Goal: Transaction & Acquisition: Purchase product/service

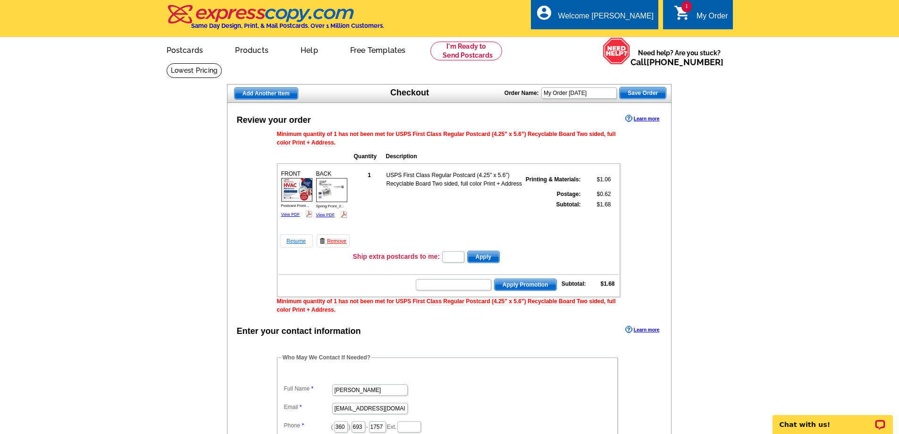
click at [298, 241] on link "Resume" at bounding box center [296, 240] width 33 height 13
click at [293, 243] on link "Resume" at bounding box center [296, 240] width 33 height 13
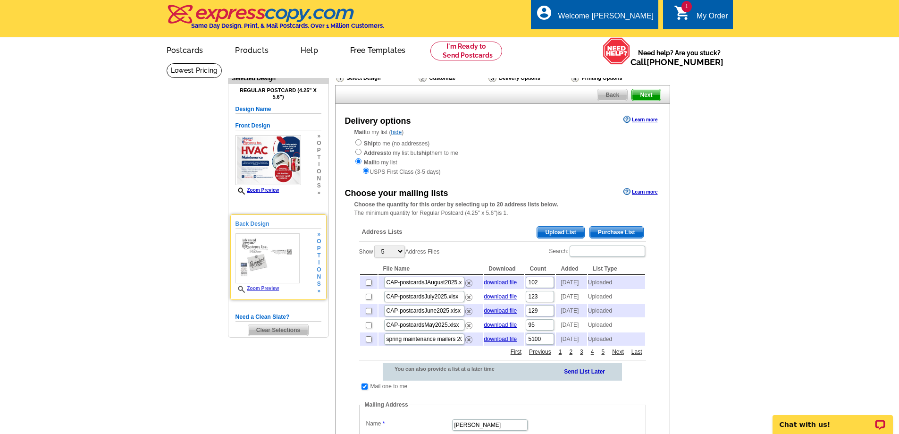
click at [273, 267] on img at bounding box center [267, 258] width 64 height 50
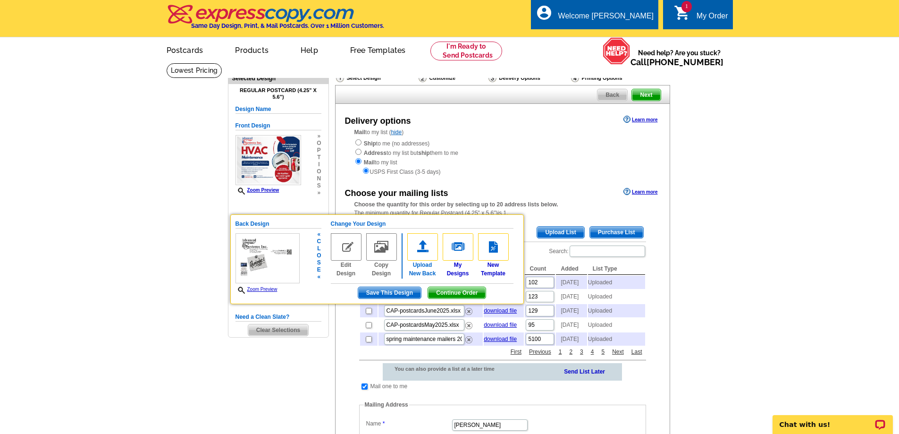
click at [422, 249] on img at bounding box center [422, 246] width 31 height 27
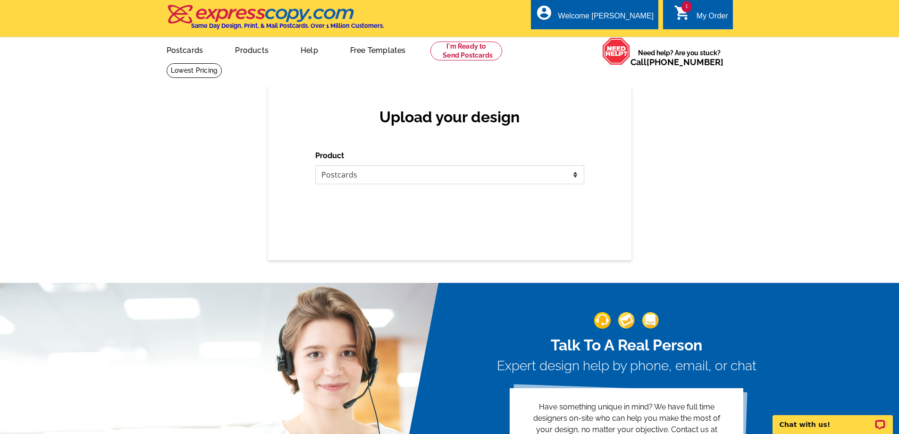
click at [377, 171] on select "Please select the type of file... Postcards Business Cards Letters and flyers G…" at bounding box center [449, 174] width 269 height 19
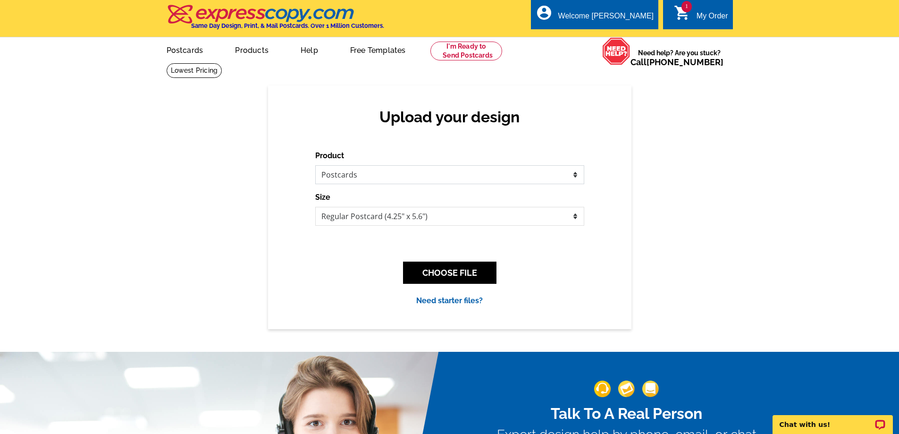
click at [315, 166] on select "Please select the type of file... Postcards Business Cards Letters and flyers G…" at bounding box center [449, 174] width 269 height 19
click at [442, 275] on button "CHOOSE FILE" at bounding box center [449, 272] width 93 height 22
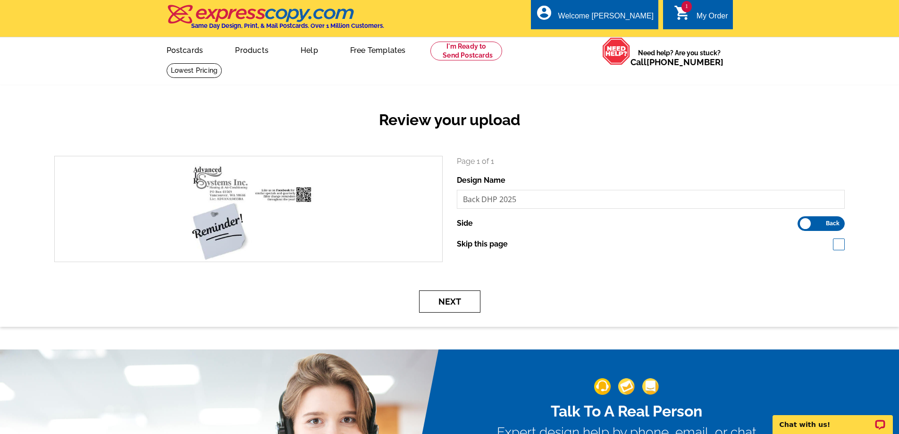
click at [444, 305] on button "Next" at bounding box center [449, 301] width 61 height 22
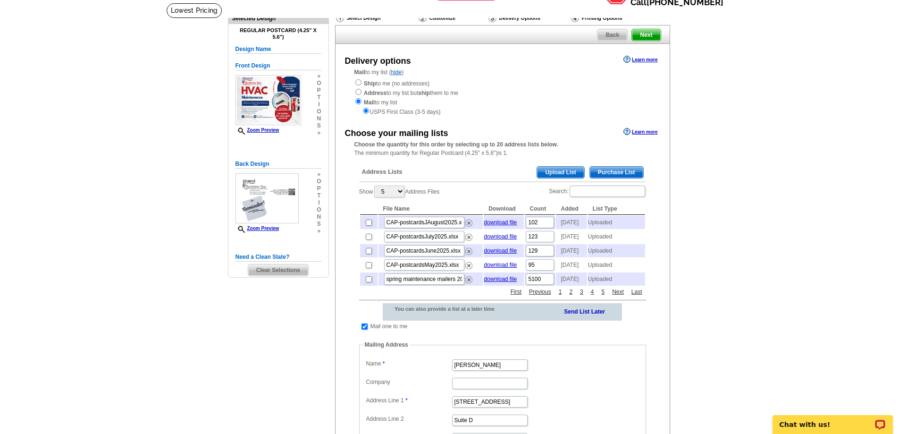
scroll to position [94, 0]
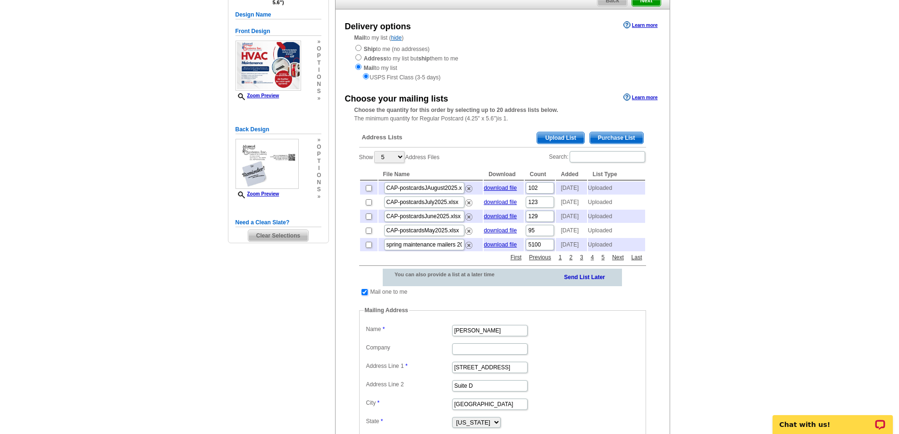
click at [362, 295] on input "checkbox" at bounding box center [364, 292] width 6 height 6
checkbox input "false"
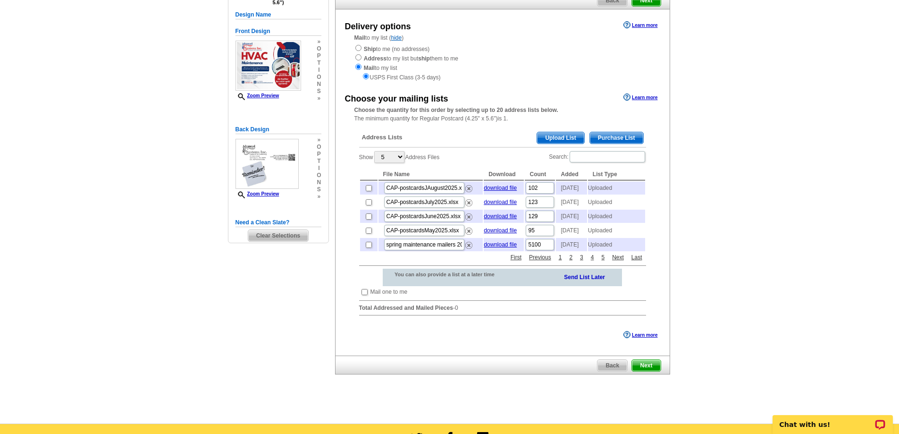
click at [557, 136] on span "Upload List" at bounding box center [560, 137] width 47 height 11
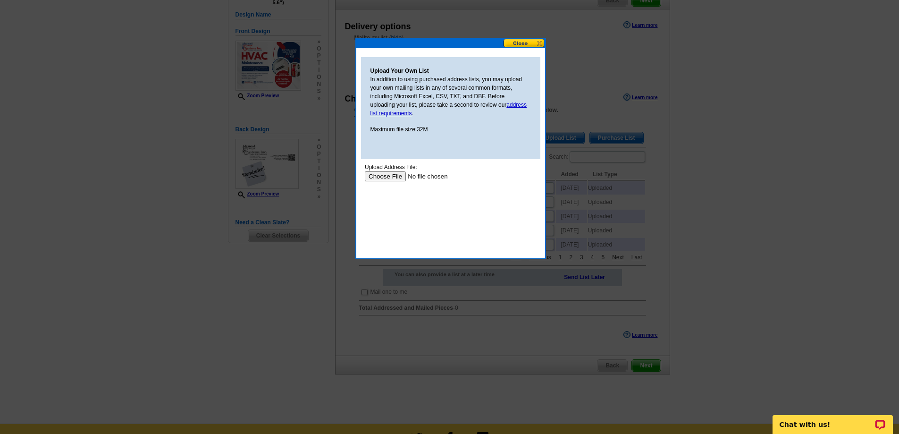
scroll to position [0, 0]
click at [390, 179] on input "file" at bounding box center [423, 176] width 119 height 10
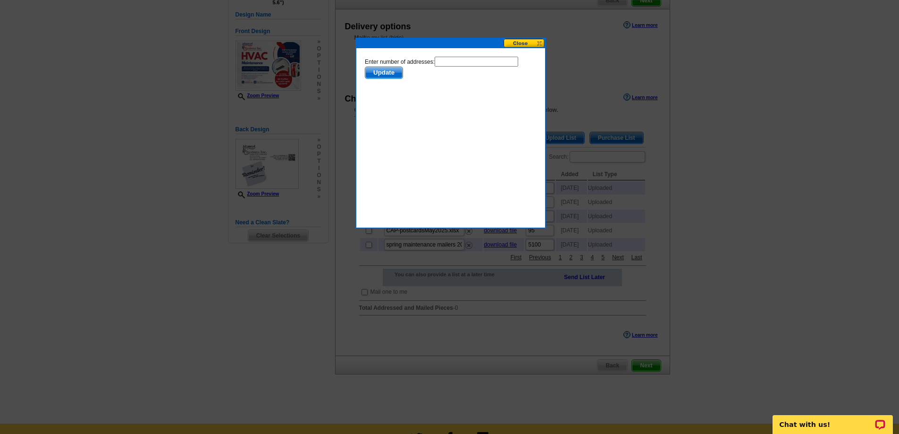
click at [471, 64] on input "text" at bounding box center [476, 62] width 84 height 10
type input "345"
click at [369, 73] on span "Update" at bounding box center [383, 72] width 37 height 11
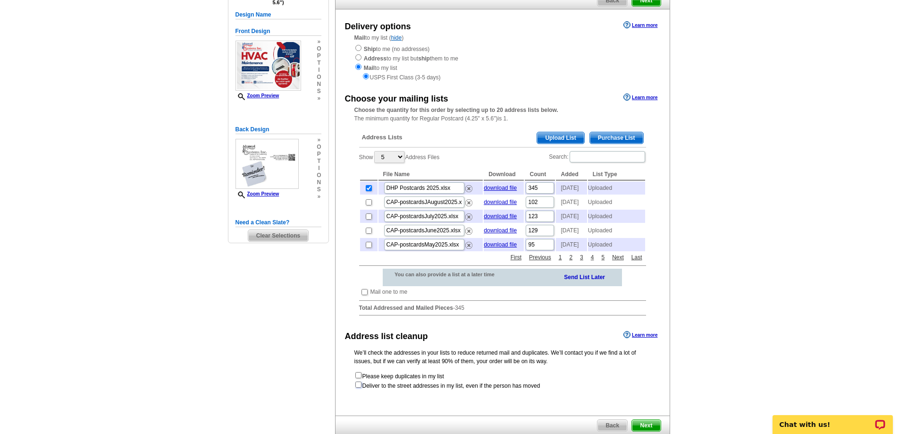
drag, startPoint x: 357, startPoint y: 404, endPoint x: 415, endPoint y: 404, distance: 58.0
click at [358, 387] on input "checkbox" at bounding box center [358, 384] width 6 height 6
checkbox input "true"
radio input "true"
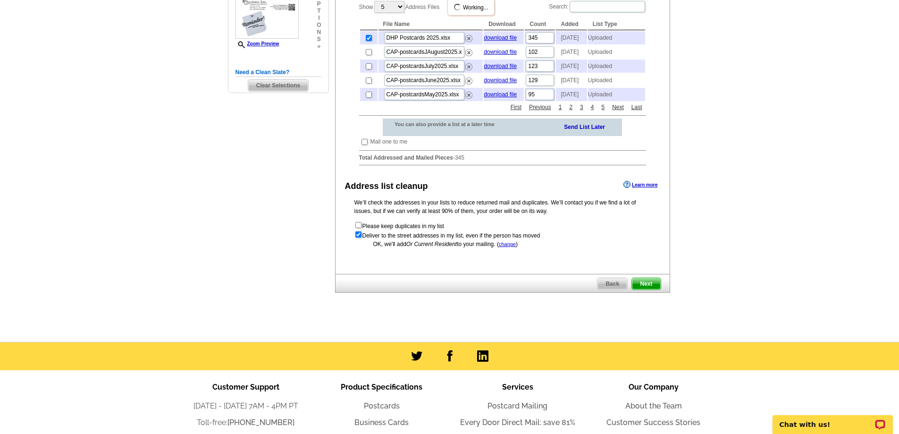
scroll to position [283, 0]
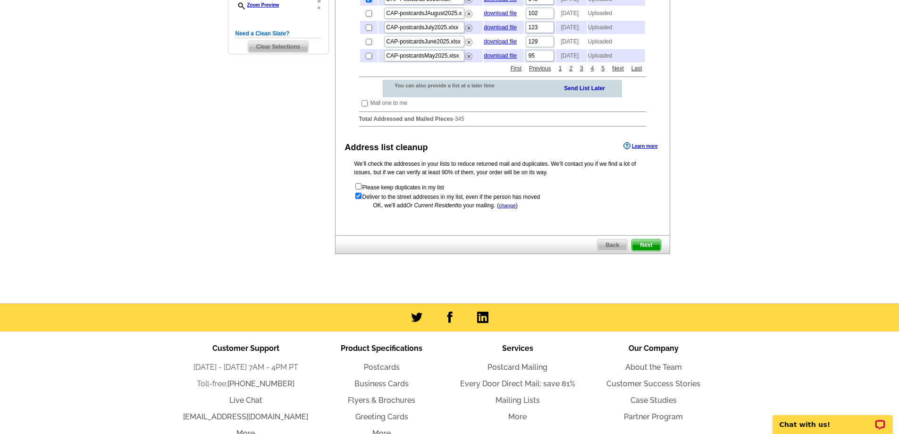
click at [650, 251] on span "Next" at bounding box center [646, 244] width 28 height 11
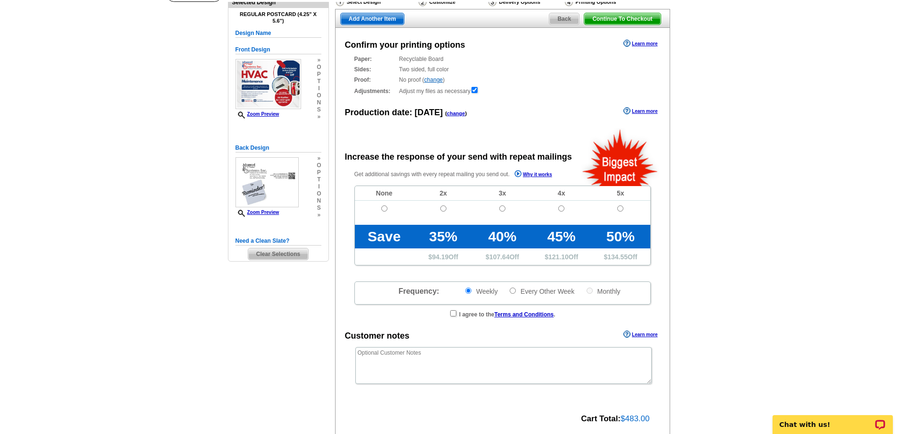
scroll to position [94, 0]
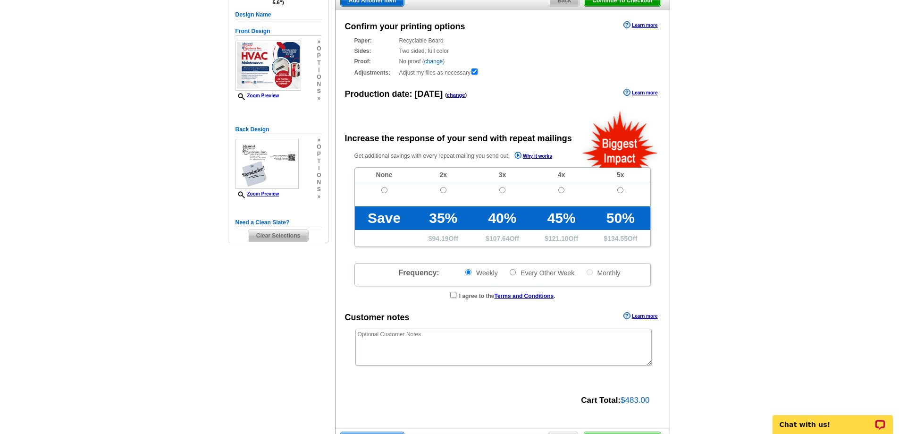
radio input "false"
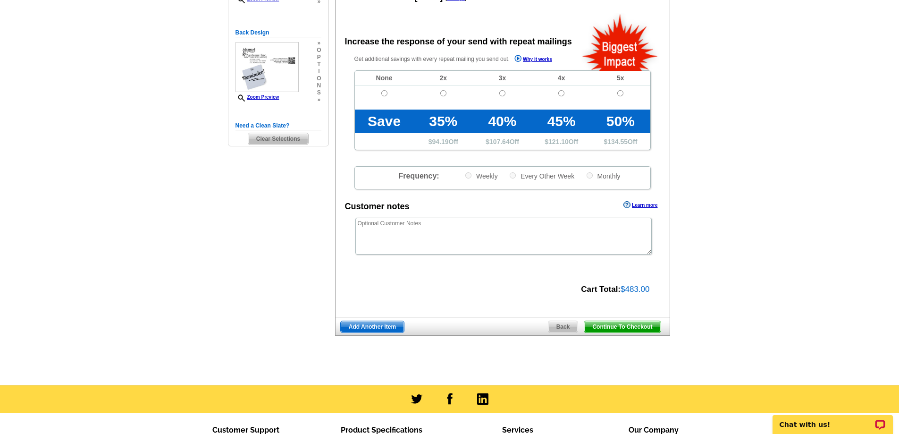
scroll to position [0, 0]
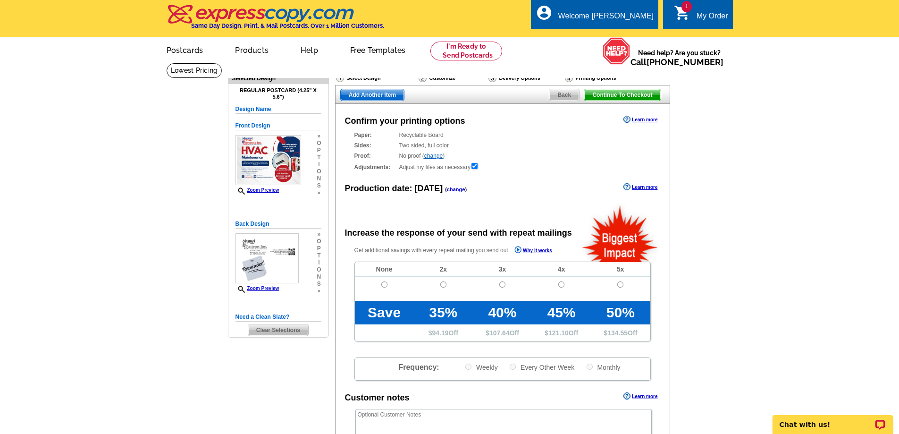
click at [381, 281] on td at bounding box center [384, 289] width 59 height 24
click at [386, 284] on input "radio" at bounding box center [384, 284] width 6 height 6
radio input "true"
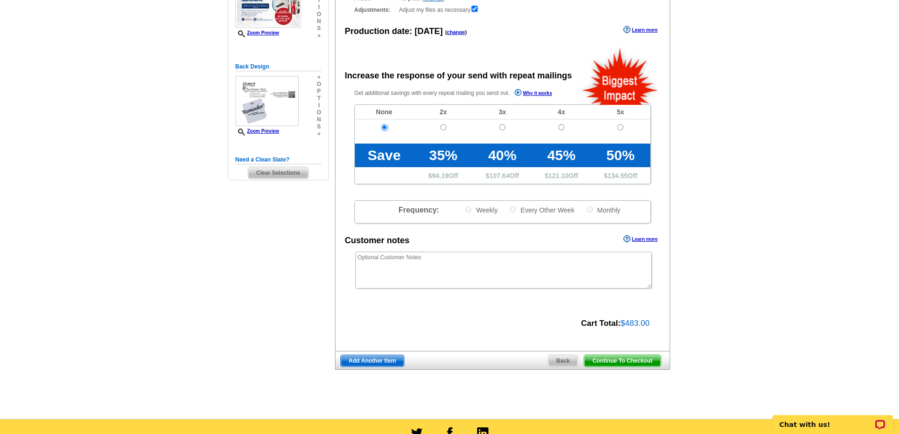
scroll to position [189, 0]
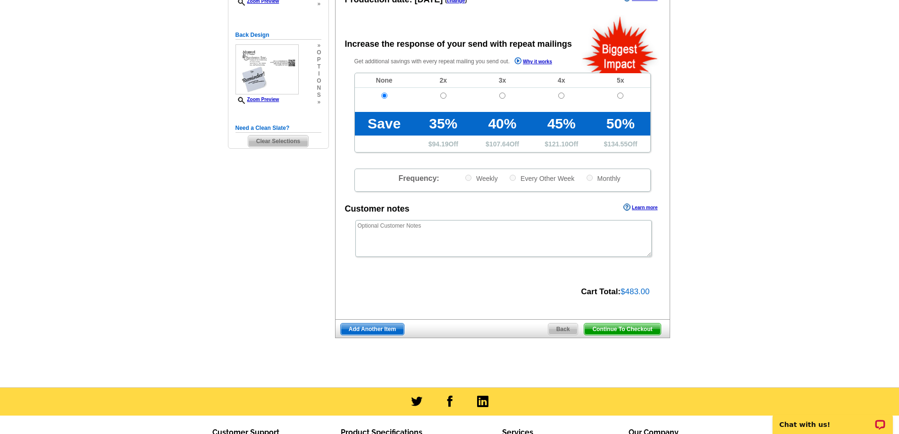
click at [627, 331] on span "Continue To Checkout" at bounding box center [622, 328] width 76 height 11
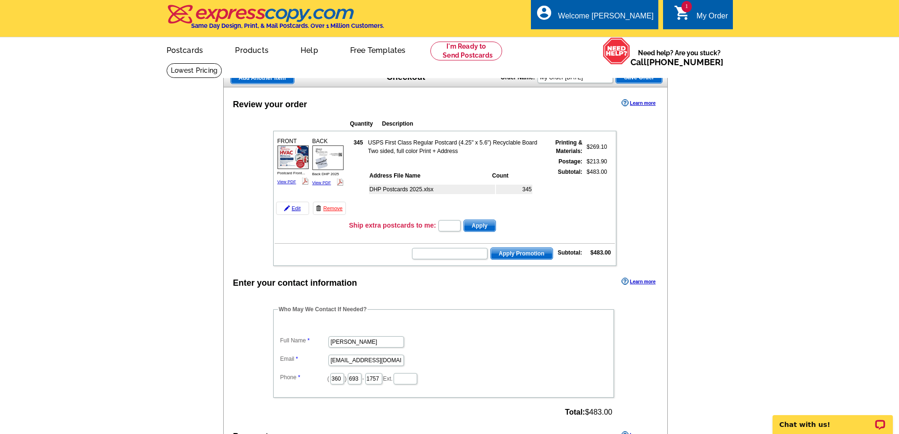
click at [441, 255] on input "text" at bounding box center [449, 253] width 75 height 11
click at [457, 257] on input "C" at bounding box center [449, 253] width 75 height 11
type input "CHAT20"
click at [532, 257] on span "Apply Promotion" at bounding box center [522, 253] width 62 height 11
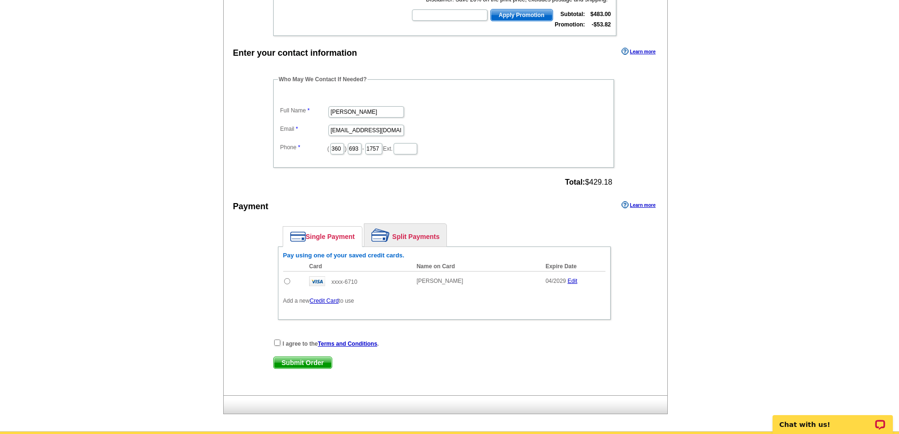
scroll to position [283, 0]
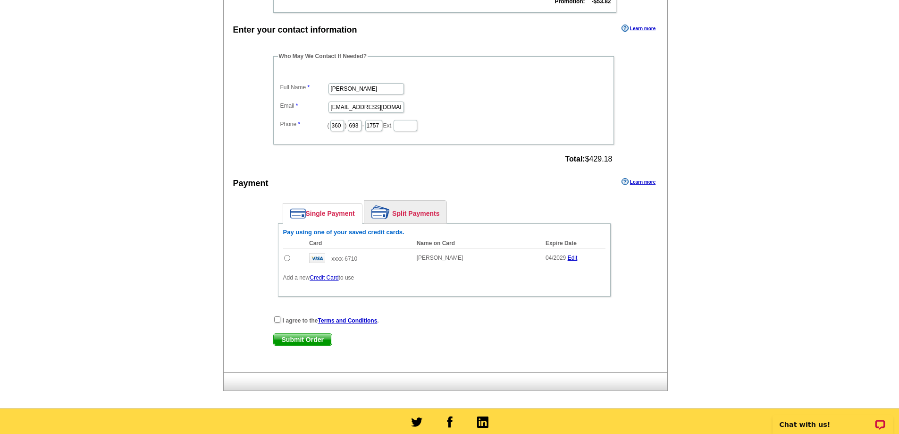
click at [575, 257] on link "Edit" at bounding box center [573, 257] width 10 height 7
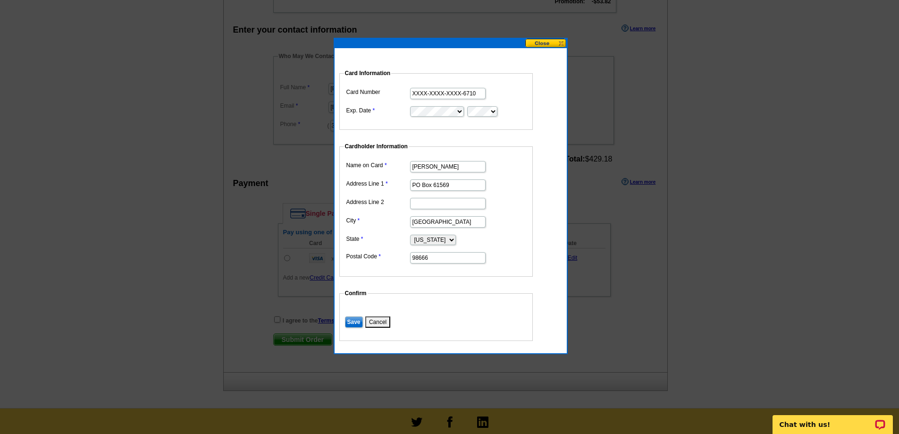
drag, startPoint x: 480, startPoint y: 92, endPoint x: 310, endPoint y: 92, distance: 169.9
click at [310, 92] on body "Welcome back Teresa My Account Logout local_phone Same Day Design, Print, & Mai…" at bounding box center [449, 163] width 899 height 892
click at [478, 96] on input "XXXX-XXXX-XXXX-6710" at bounding box center [447, 93] width 75 height 11
drag, startPoint x: 479, startPoint y: 93, endPoint x: 398, endPoint y: 90, distance: 81.2
click at [398, 90] on dl "Card Number XXXX-XXXX-XXXX-6710 Exp. Date" at bounding box center [436, 101] width 184 height 32
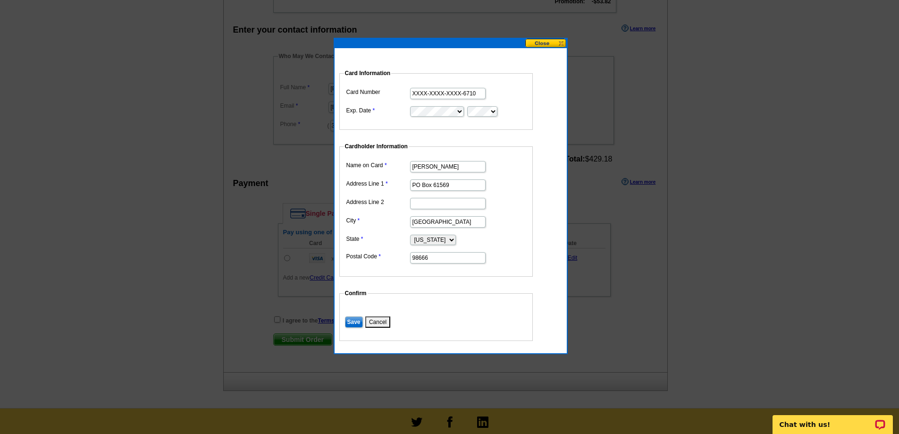
drag, startPoint x: 384, startPoint y: 320, endPoint x: 394, endPoint y: 320, distance: 9.9
click at [384, 320] on button "Cancel" at bounding box center [377, 321] width 25 height 11
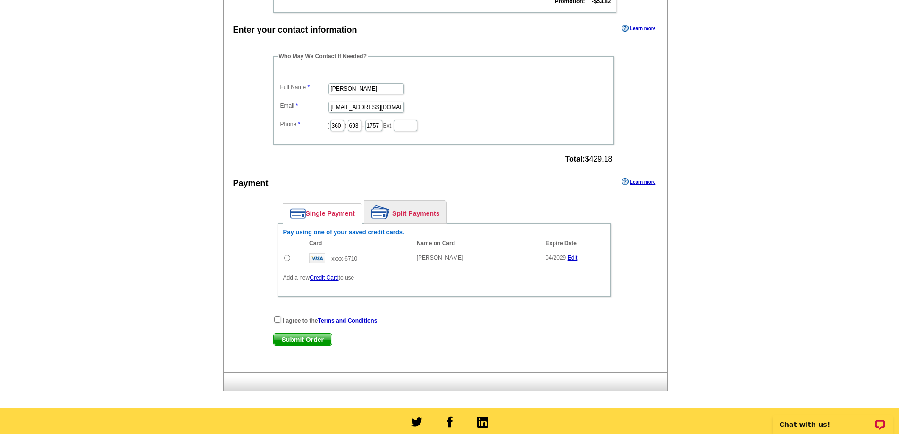
click at [327, 279] on link "Credit Card" at bounding box center [324, 277] width 29 height 7
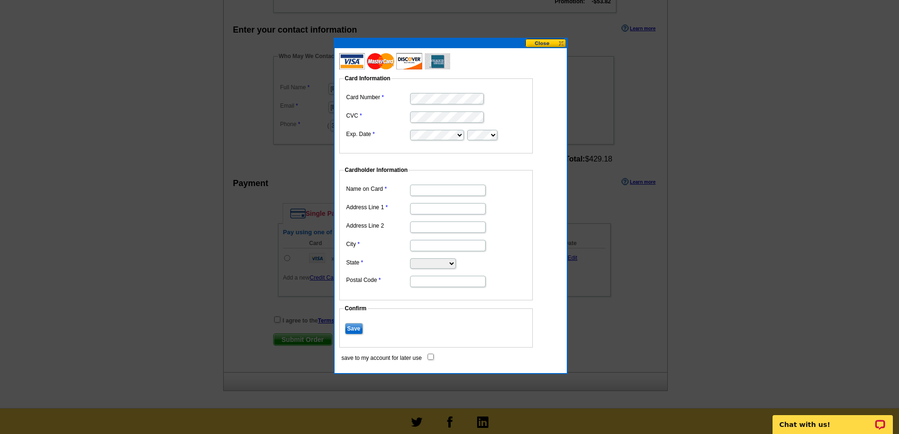
type input "[PERSON_NAME]"
drag, startPoint x: 434, startPoint y: 209, endPoint x: 442, endPoint y: 209, distance: 8.0
click at [434, 209] on input "Address Line 1" at bounding box center [447, 208] width 75 height 11
type input "Po Box 61569"
click at [432, 248] on input "City" at bounding box center [447, 245] width 75 height 11
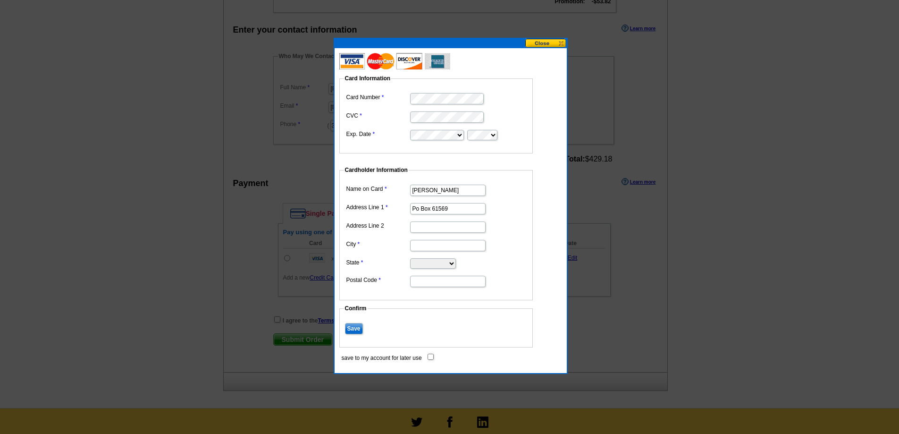
type input "Vancouver"
click at [428, 261] on select "Alabama Alaska Arizona Arkansas California Colorado Connecticut District of Col…" at bounding box center [433, 263] width 46 height 10
select select "WA"
click at [410, 258] on select "Alabama Alaska Arizona Arkansas California Colorado Connecticut District of Col…" at bounding box center [433, 263] width 46 height 10
click at [440, 282] on input "Postal Code" at bounding box center [447, 281] width 75 height 11
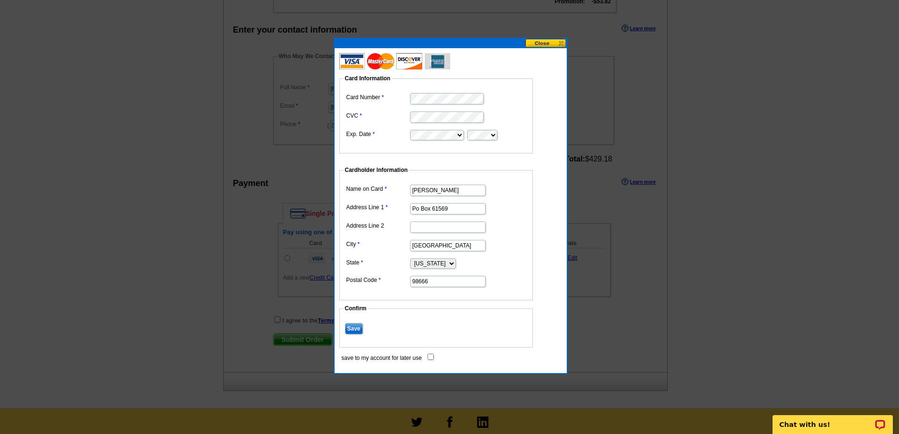
type input "98666"
click at [499, 312] on fieldset "Confirm Save" at bounding box center [435, 325] width 193 height 43
click at [355, 329] on input "Save" at bounding box center [354, 328] width 18 height 11
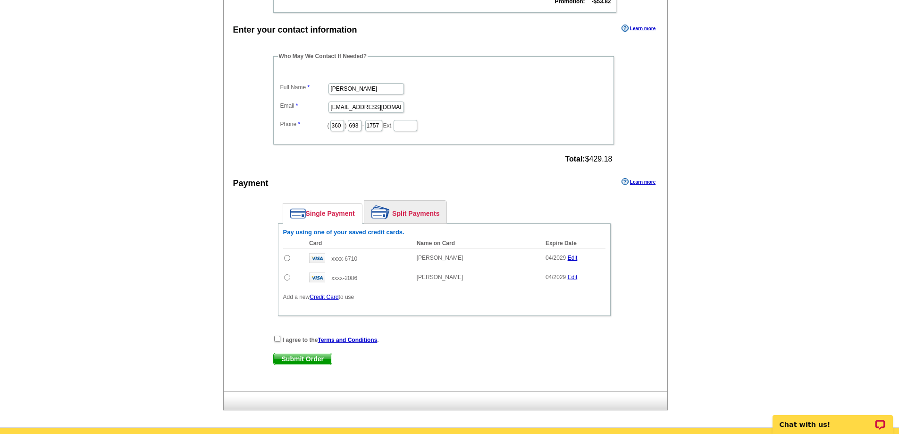
click at [575, 259] on link "Edit" at bounding box center [573, 257] width 10 height 7
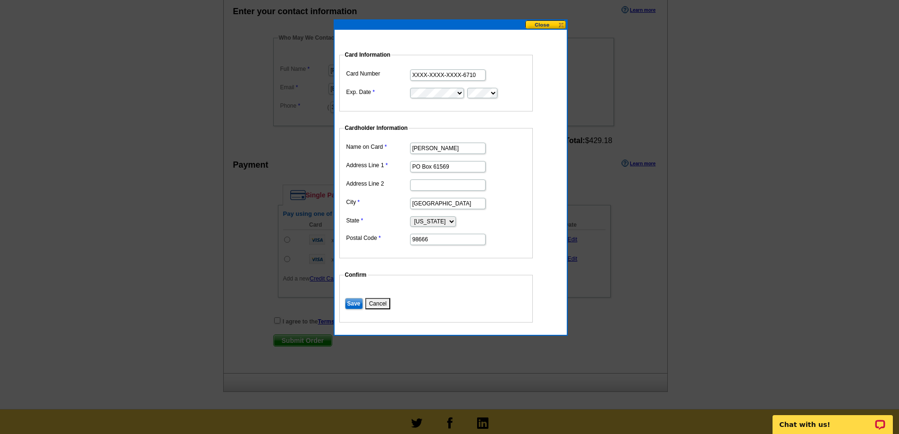
scroll to position [189, 0]
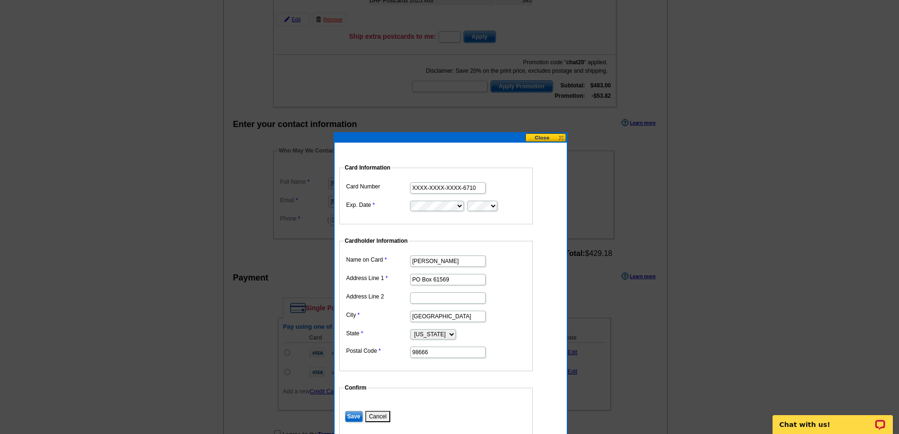
click at [544, 136] on button at bounding box center [546, 137] width 42 height 9
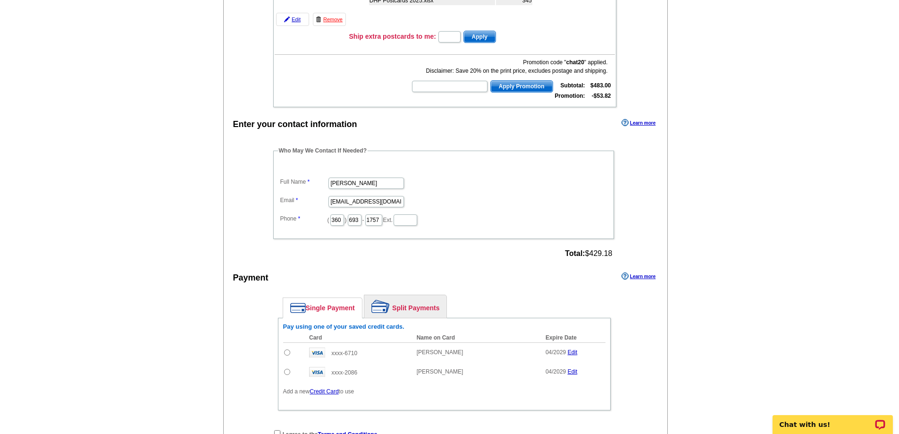
click at [287, 374] on input "radio" at bounding box center [287, 372] width 6 height 6
radio input "true"
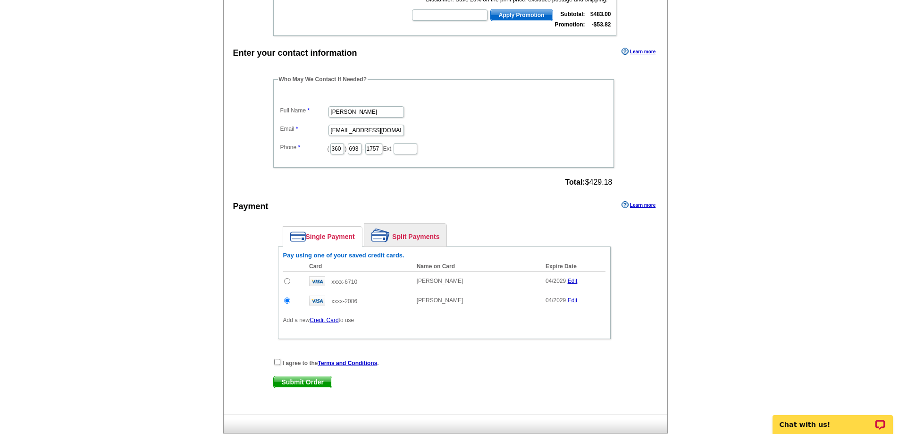
scroll to position [283, 0]
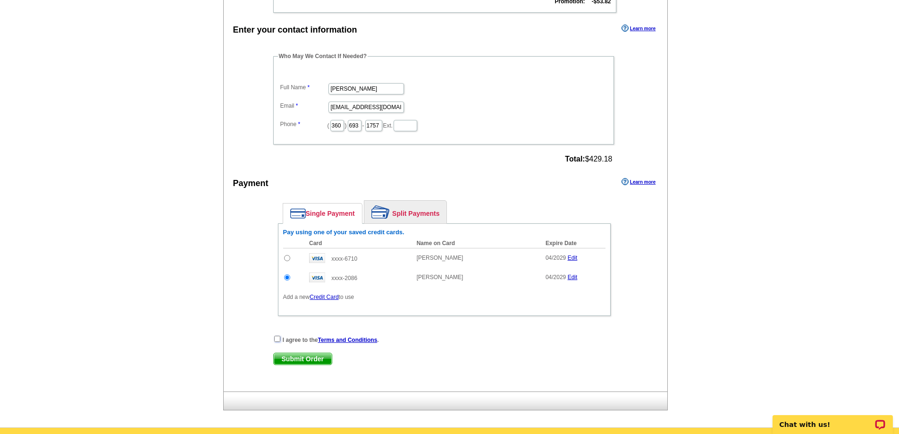
click at [276, 338] on input "checkbox" at bounding box center [277, 338] width 6 height 6
checkbox input "true"
click at [302, 360] on span "Submit Order" at bounding box center [303, 358] width 58 height 11
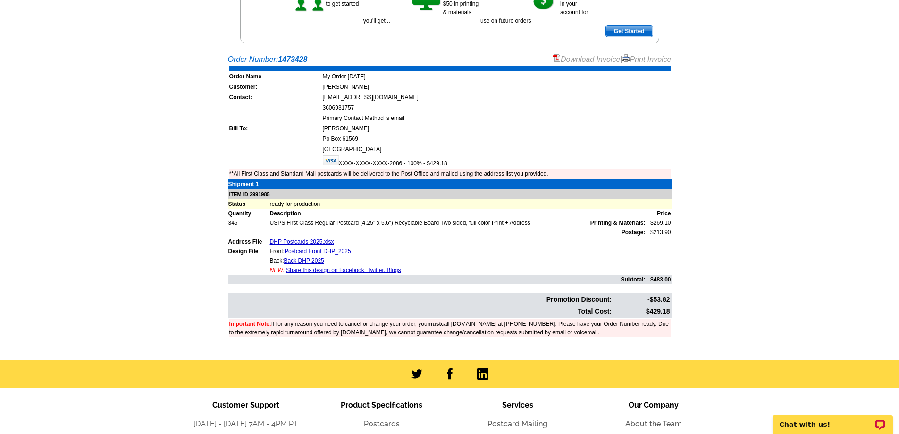
scroll to position [92, 0]
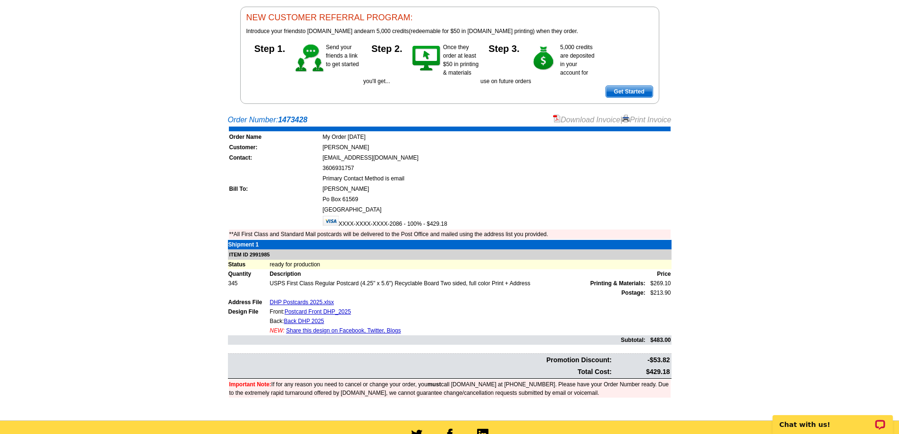
click at [582, 121] on link "Download Invoice" at bounding box center [586, 120] width 67 height 8
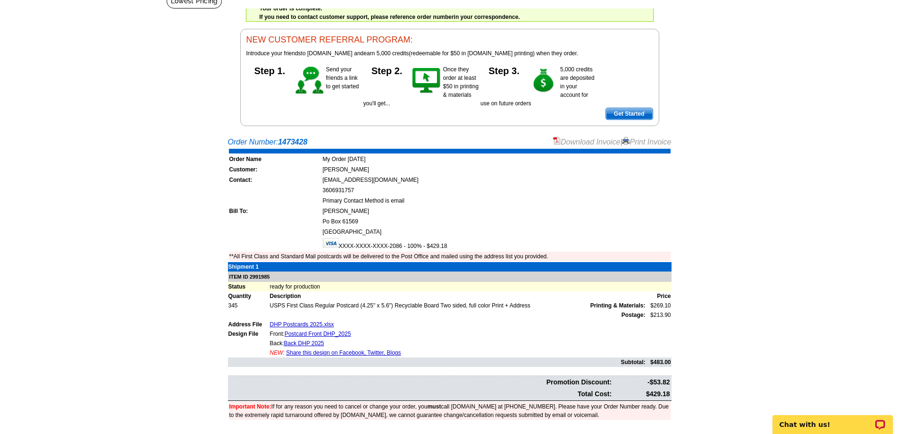
scroll to position [0, 0]
